Goal: Task Accomplishment & Management: Complete application form

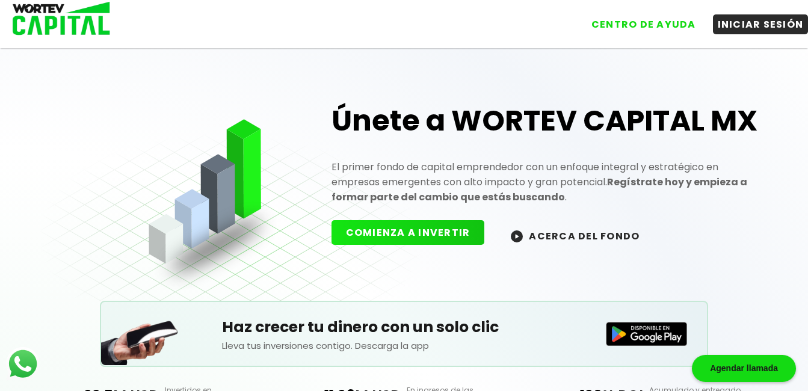
click at [435, 237] on button "COMIENZA A INVERTIR" at bounding box center [409, 232] width 154 height 25
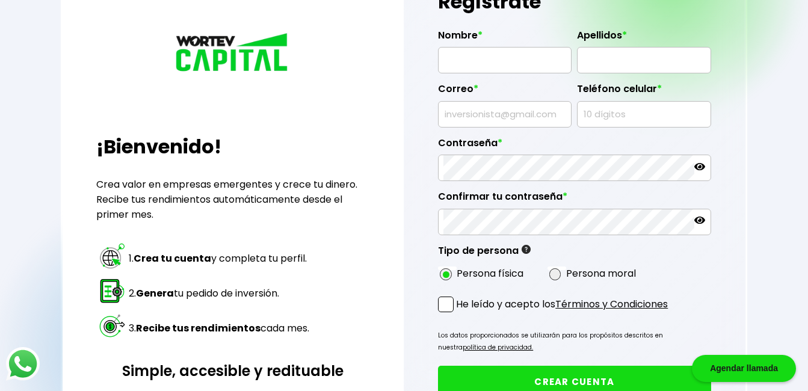
scroll to position [90, 0]
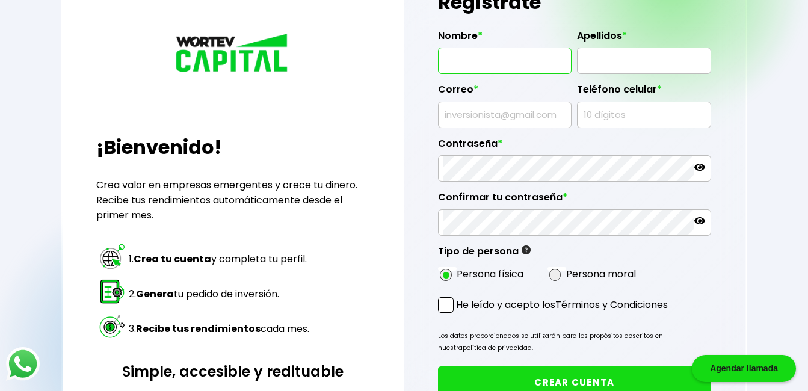
click at [505, 66] on input "text" at bounding box center [505, 60] width 123 height 25
type input "[PERSON_NAME]"
type input "[EMAIL_ADDRESS][DOMAIN_NAME]"
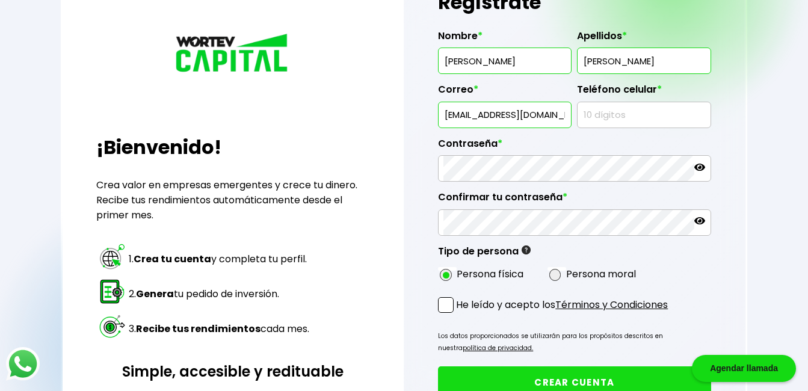
click at [615, 116] on input "text" at bounding box center [644, 114] width 123 height 25
type input "3411352985"
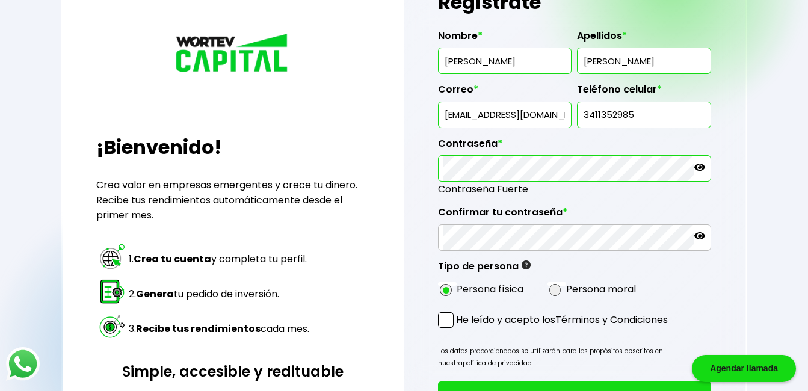
click at [704, 168] on icon at bounding box center [700, 167] width 11 height 7
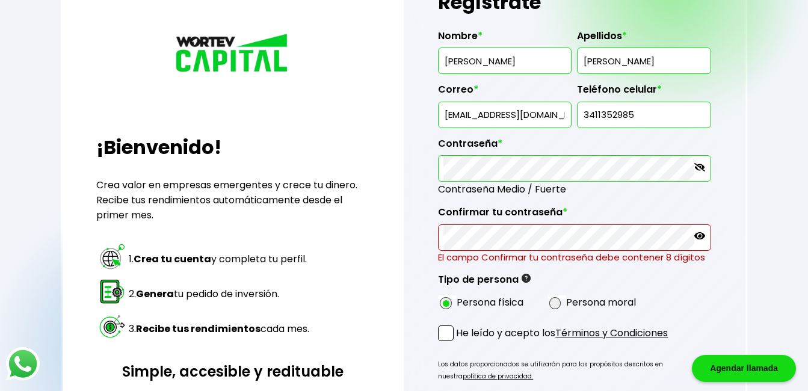
click at [699, 234] on icon at bounding box center [700, 235] width 11 height 7
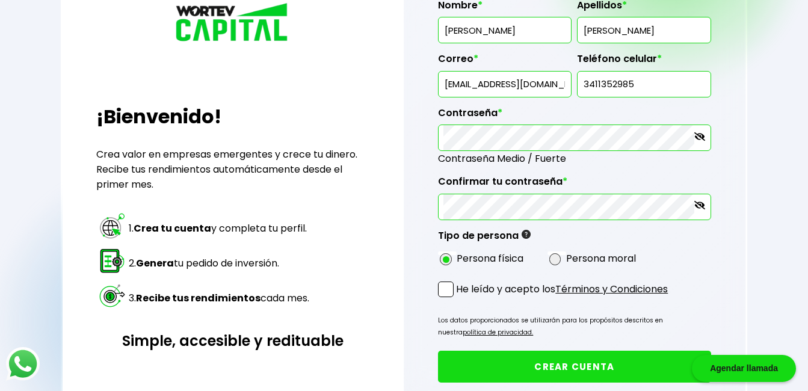
scroll to position [150, 0]
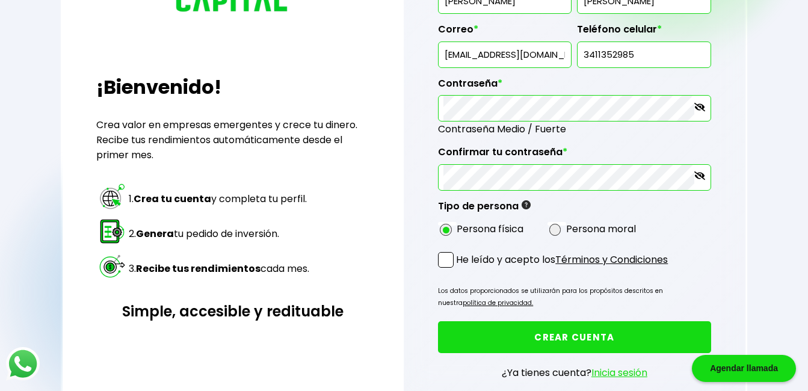
click at [445, 257] on span at bounding box center [446, 260] width 16 height 16
click at [459, 269] on input "He leído y acepto los Términos y Condiciones" at bounding box center [459, 269] width 0 height 0
click at [569, 339] on button "CREAR CUENTA" at bounding box center [574, 337] width 273 height 32
